Goal: Task Accomplishment & Management: Complete application form

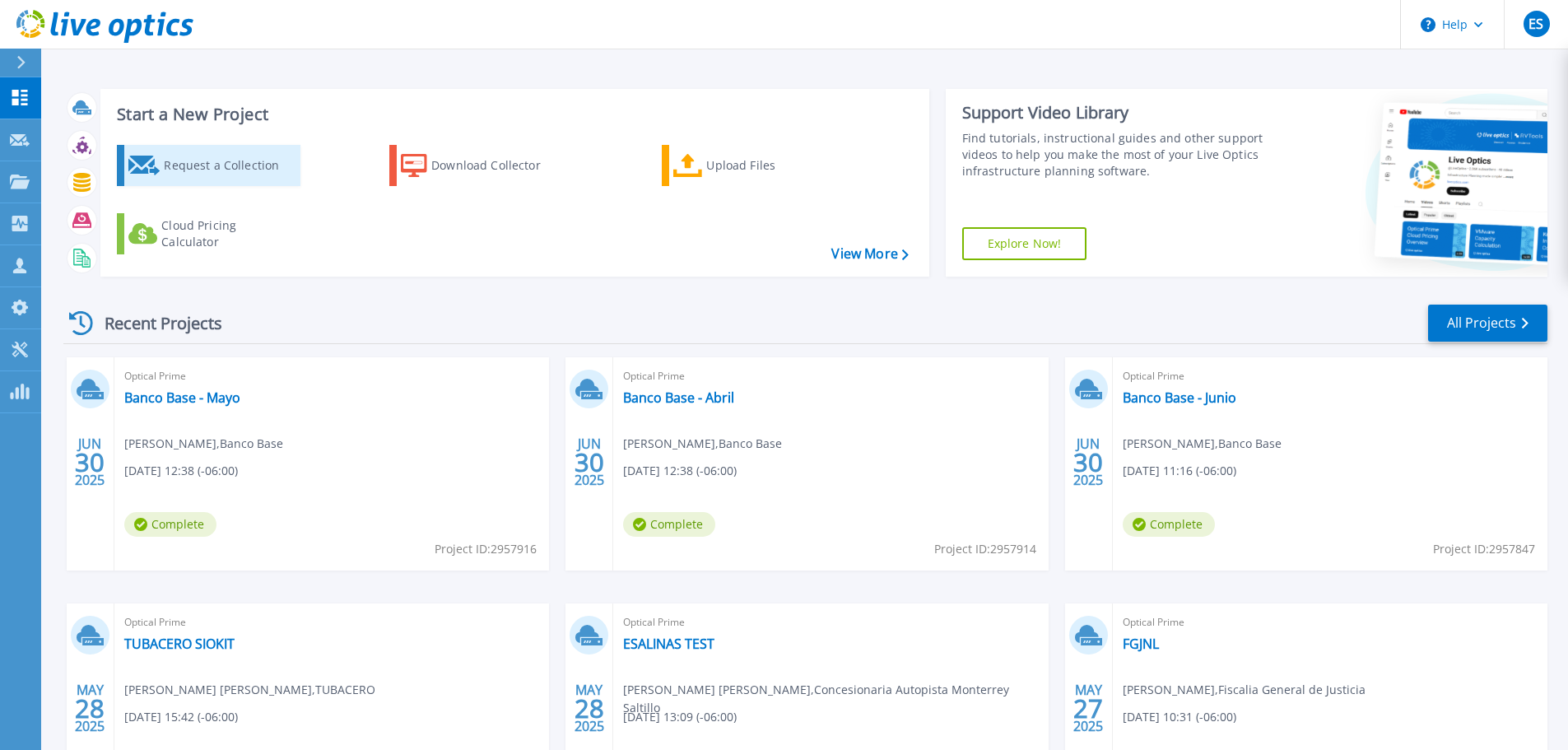
click at [211, 174] on div "Request a Collection" at bounding box center [229, 165] width 132 height 33
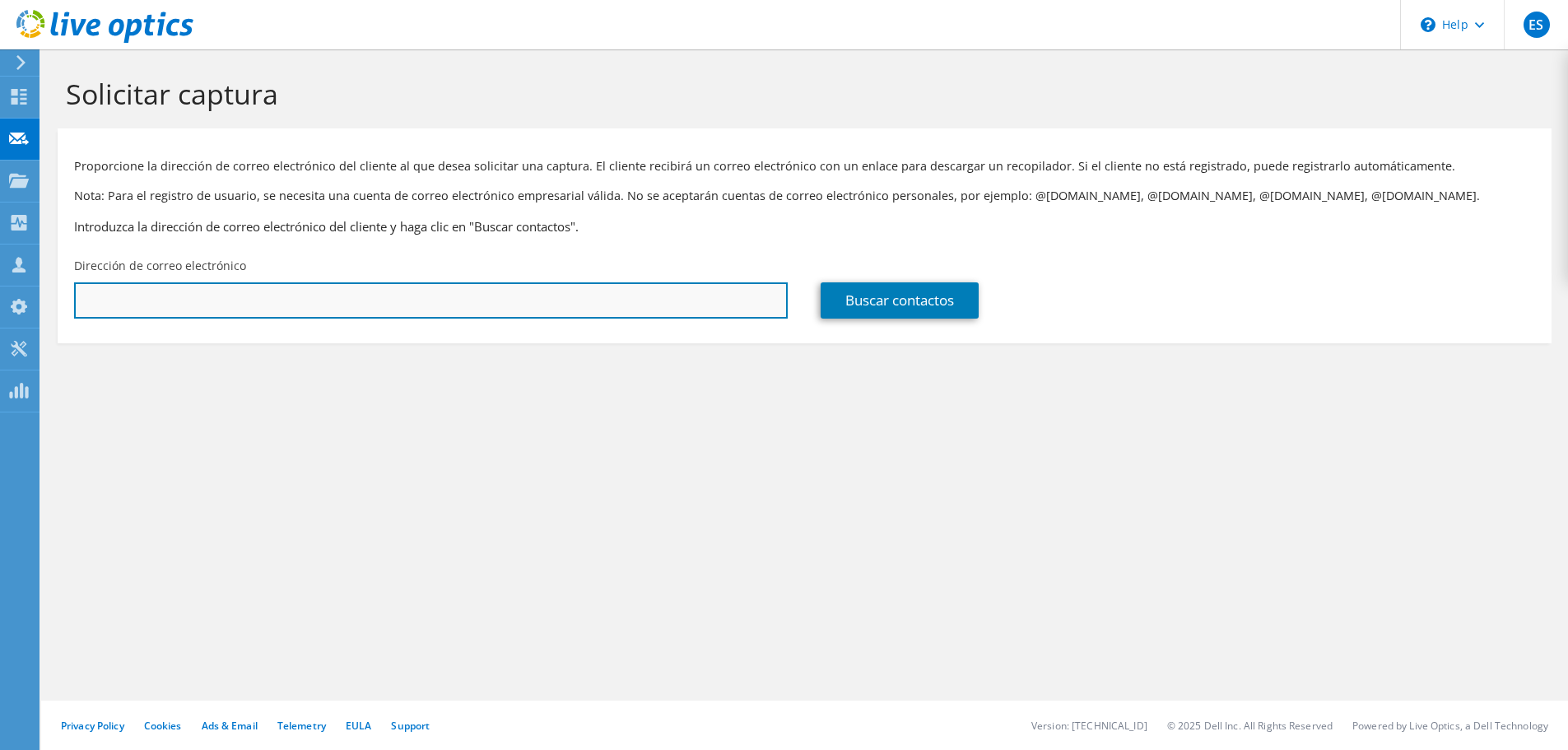
click at [266, 291] on input "text" at bounding box center [431, 301] width 713 height 36
paste input "edeer.guzman@cuprum.com"
type input "edeer.guzman@cuprum.com"
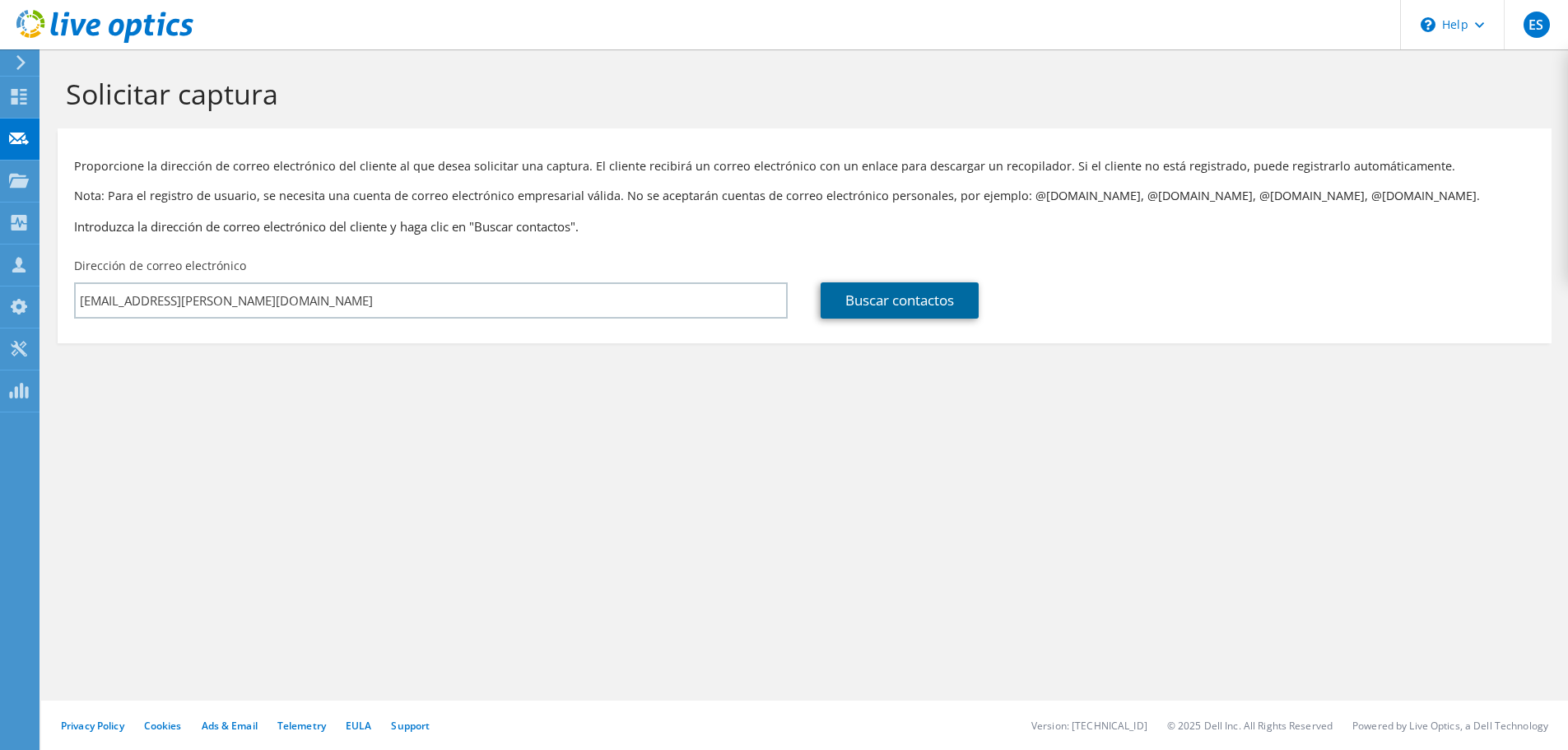
click at [880, 298] on link "Buscar contactos" at bounding box center [899, 301] width 158 height 36
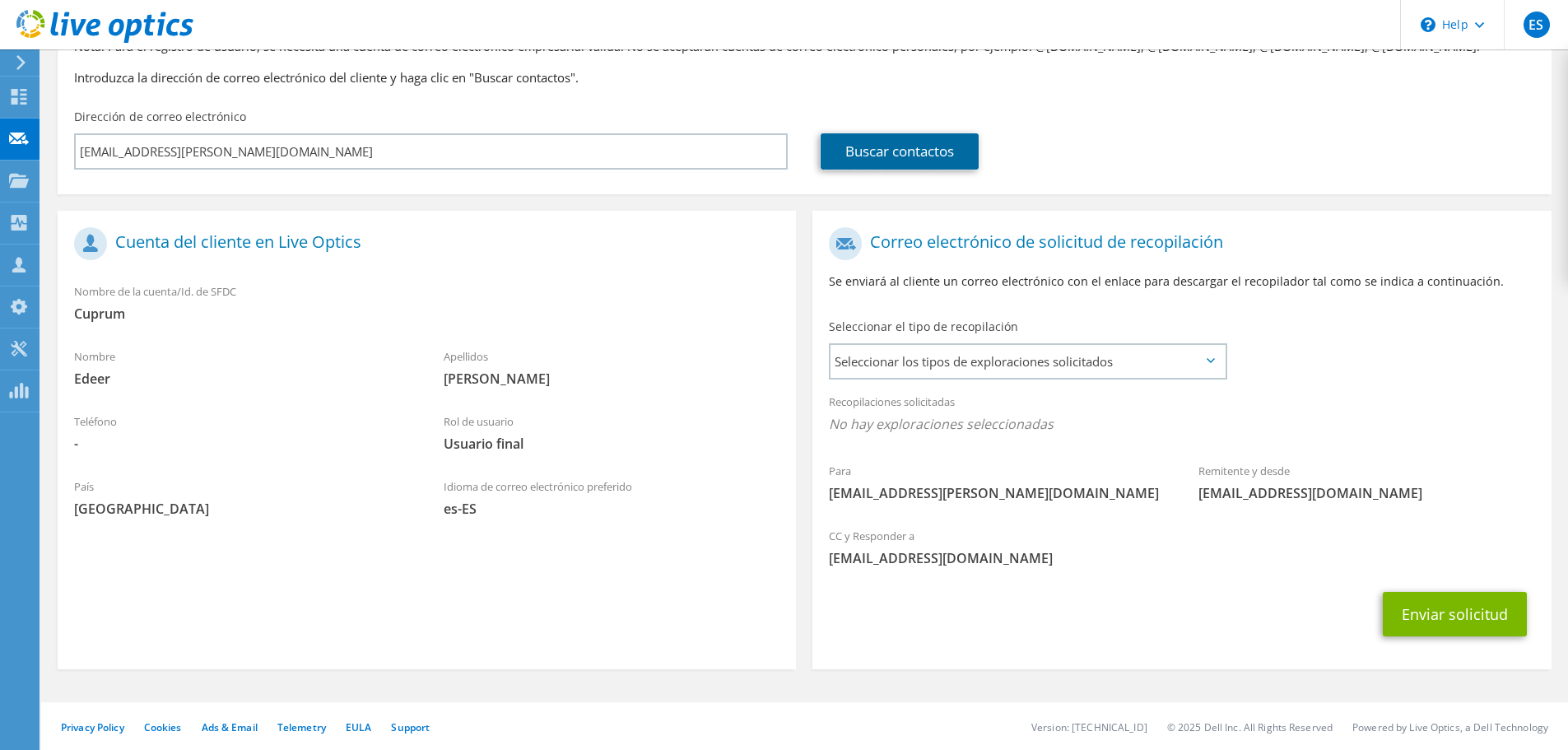
scroll to position [151, 0]
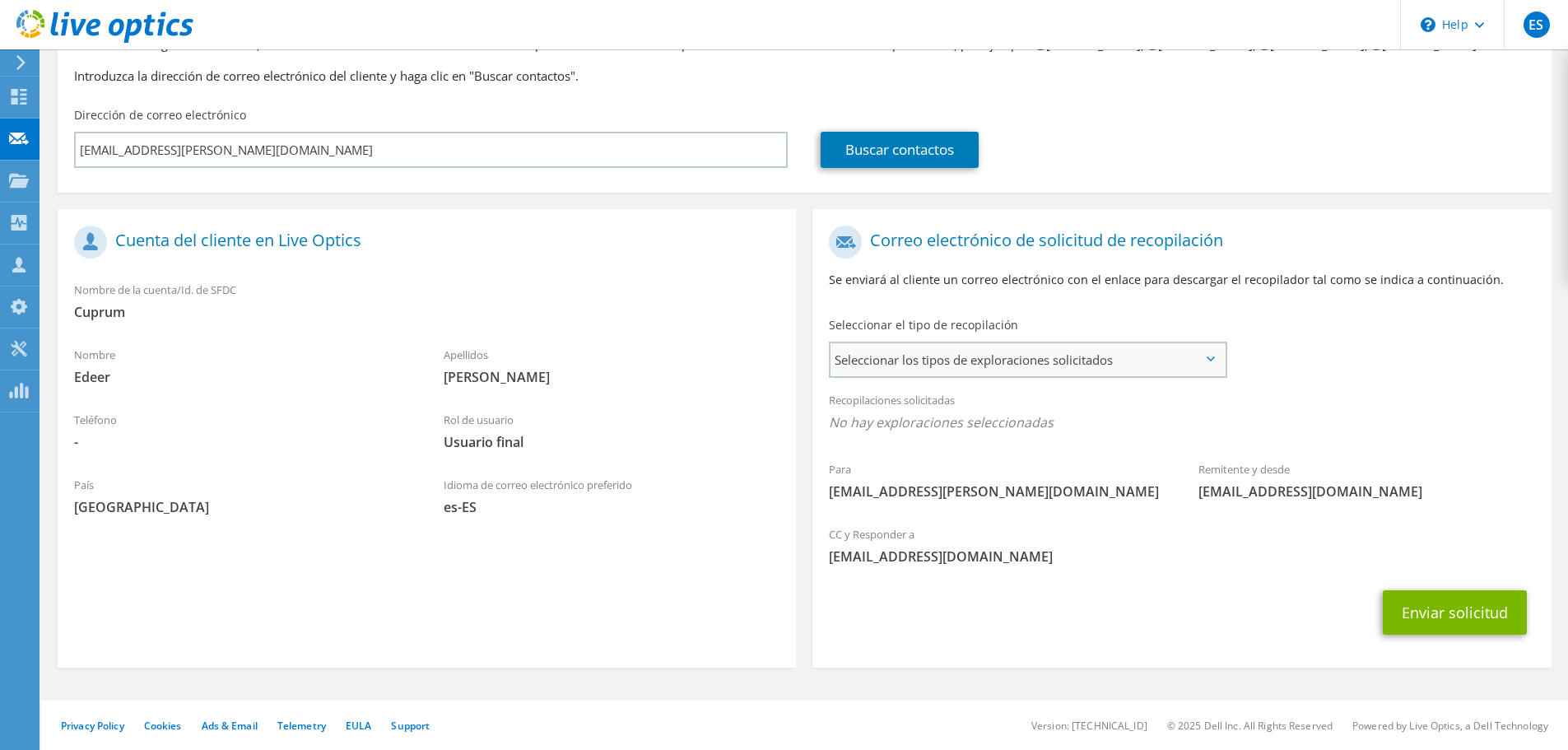
click at [936, 362] on span "Seleccionar los tipos de exploraciones solicitados" at bounding box center [1027, 360] width 394 height 33
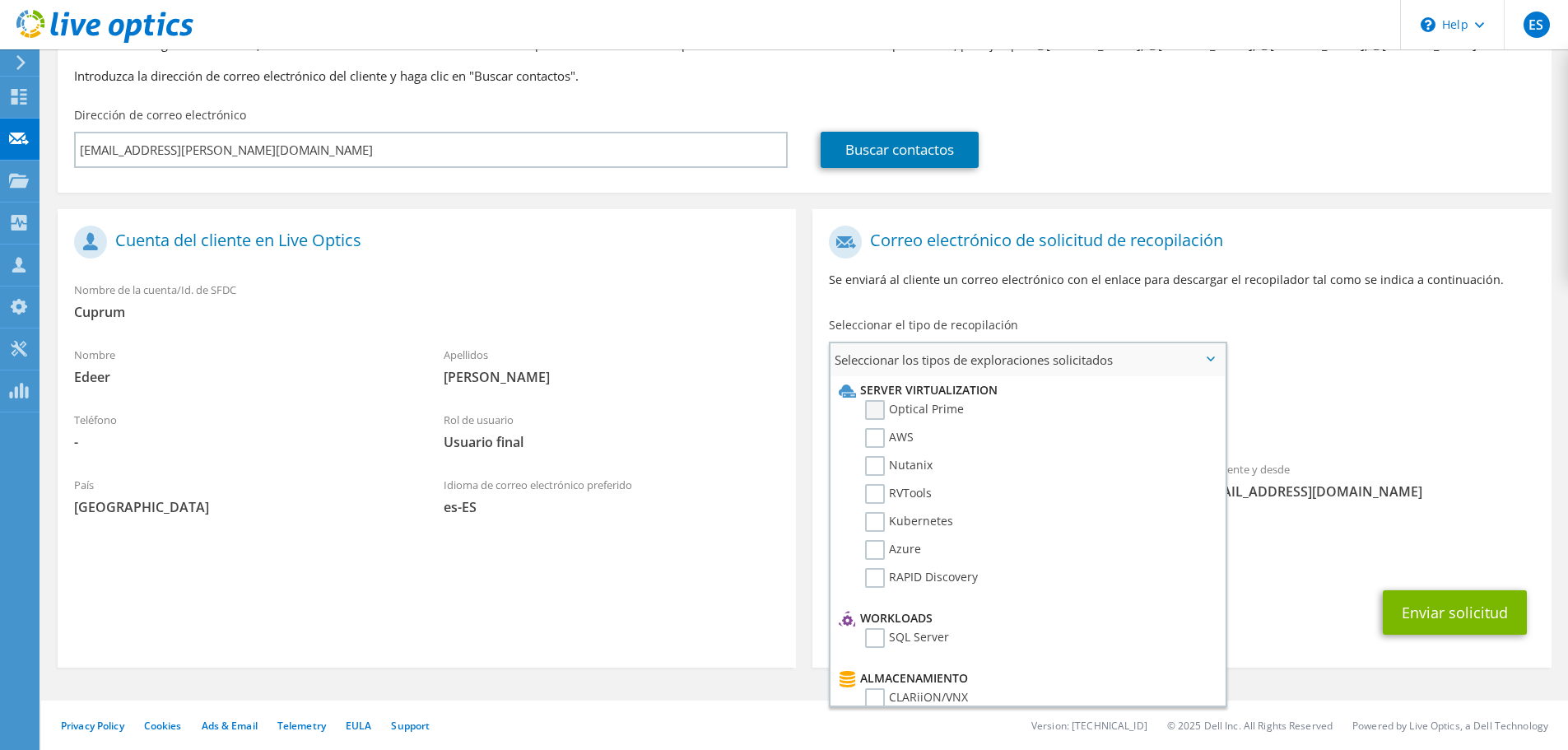
click at [910, 409] on label "Optical Prime" at bounding box center [914, 410] width 99 height 20
click at [0, 0] on input "Optical Prime" at bounding box center [0, 0] width 0 height 0
click at [1417, 425] on span "Optical Prime" at bounding box center [1181, 427] width 705 height 27
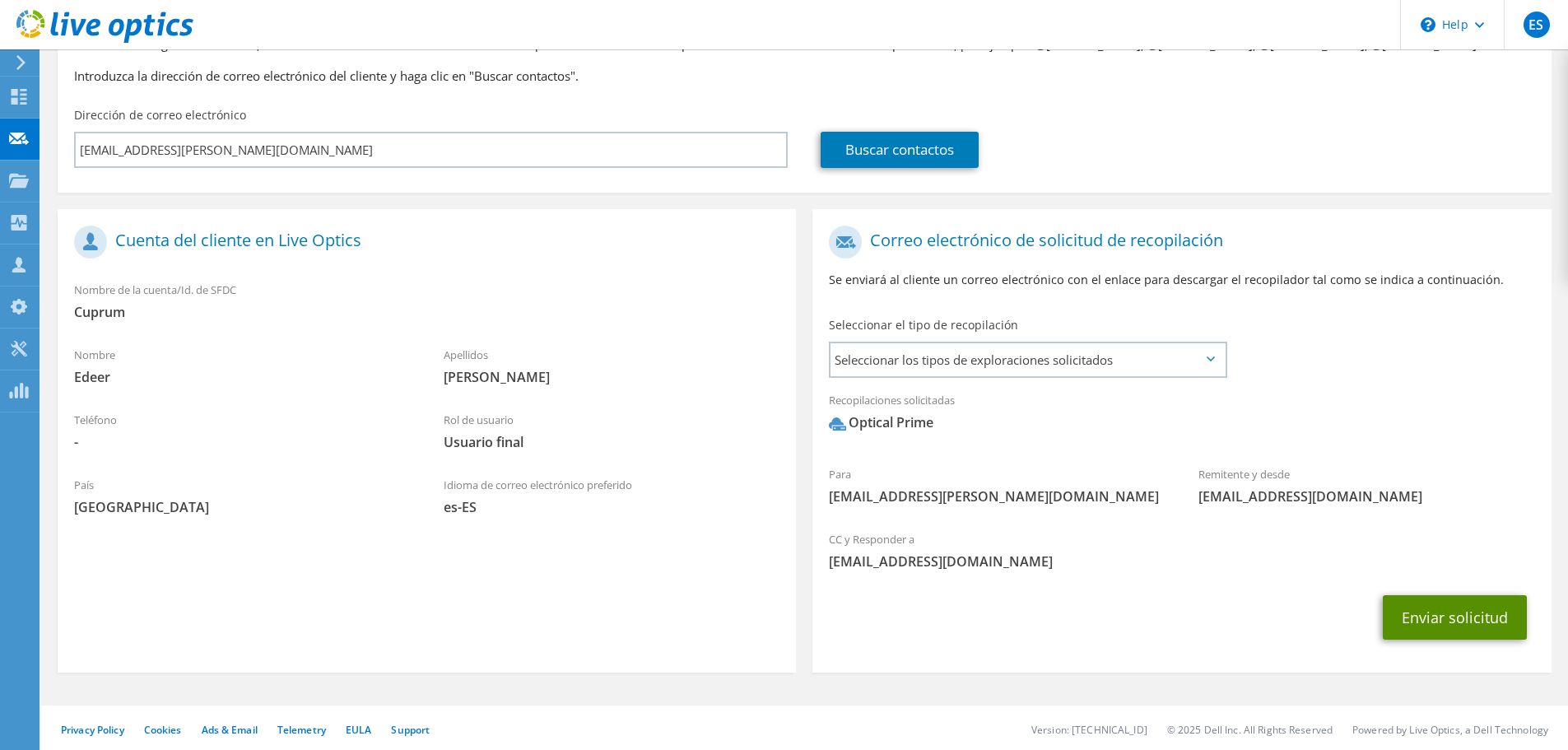
click at [1439, 630] on button "Enviar solicitud" at bounding box center [1455, 617] width 144 height 44
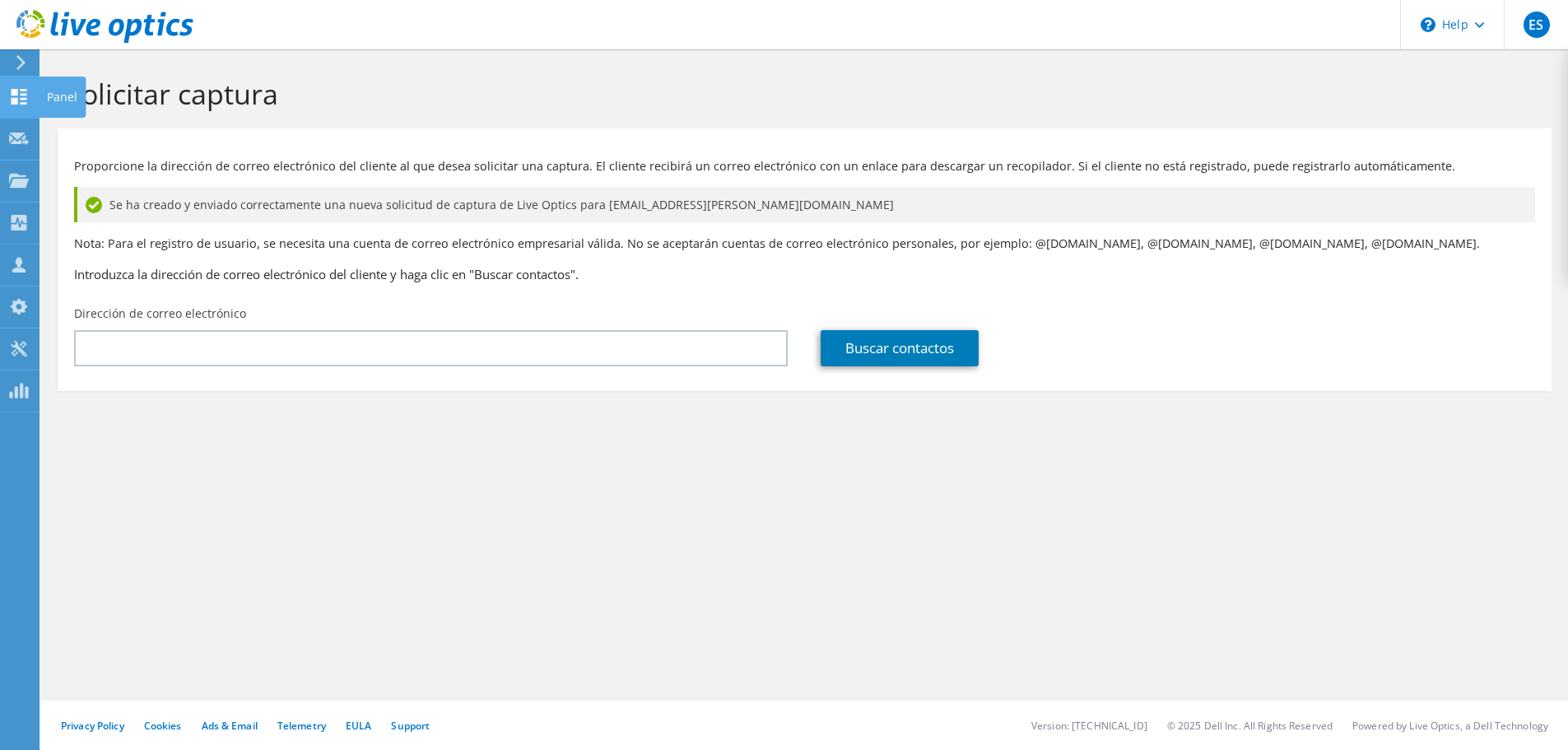
click at [20, 105] on div at bounding box center [19, 99] width 20 height 18
